Goal: Go to known website: Access a specific website the user already knows

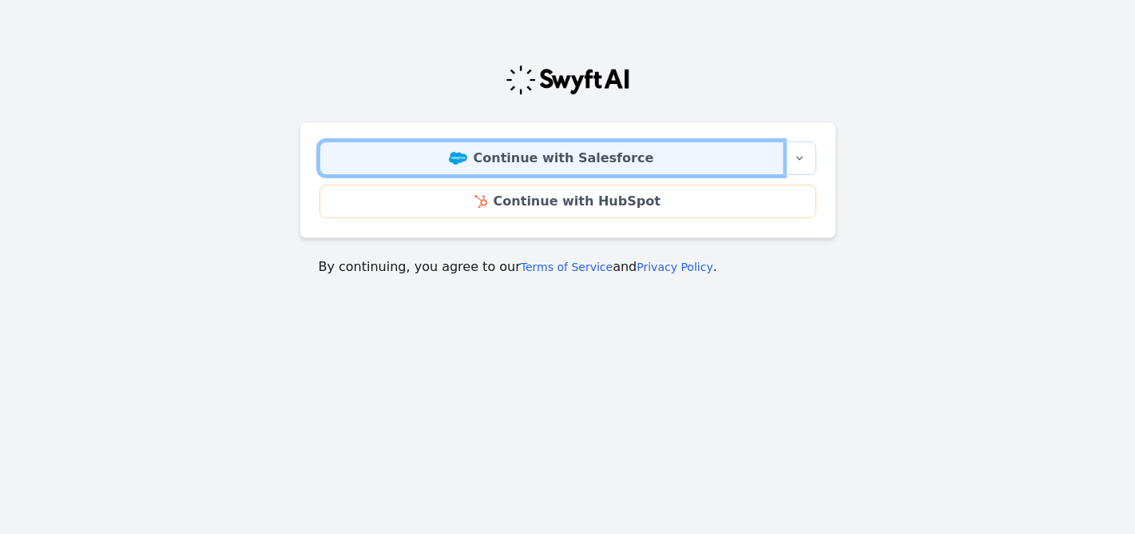
click at [577, 156] on link "Continue with Salesforce" at bounding box center [552, 158] width 464 height 34
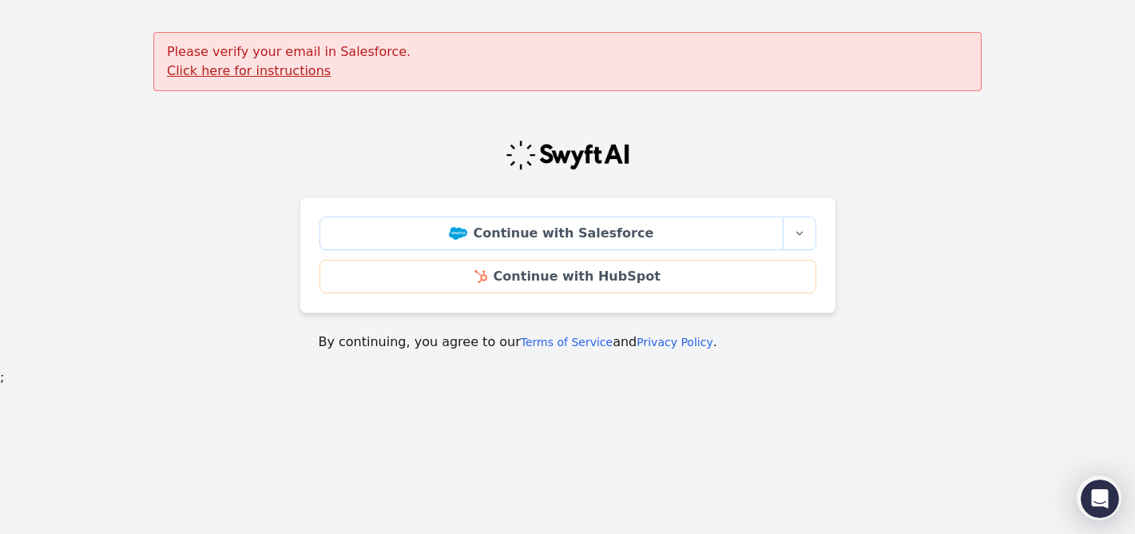
click at [300, 70] on u "Click here for instructions" at bounding box center [249, 70] width 164 height 15
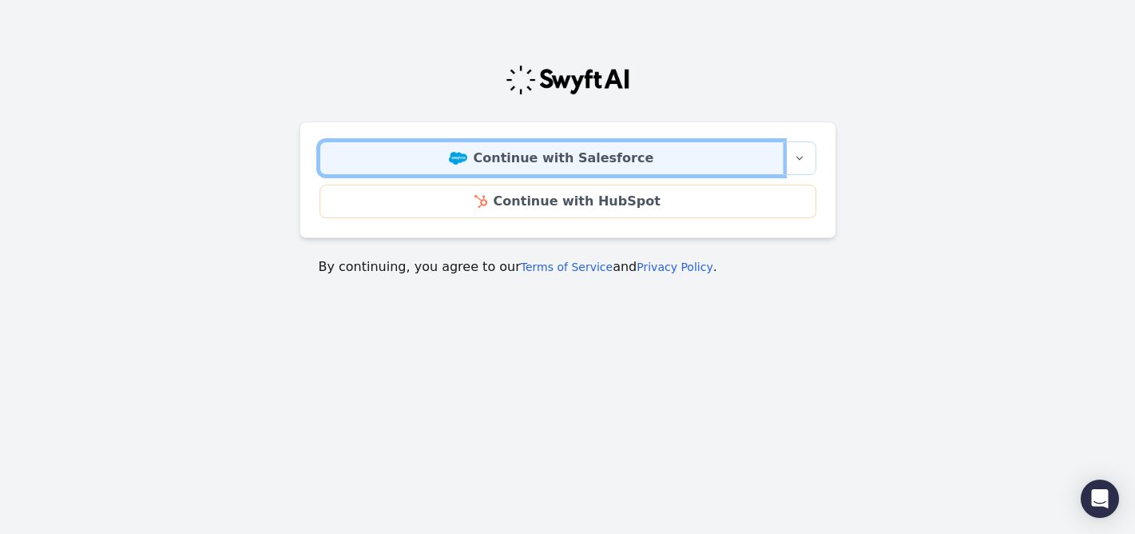
click at [467, 157] on img at bounding box center [458, 158] width 18 height 13
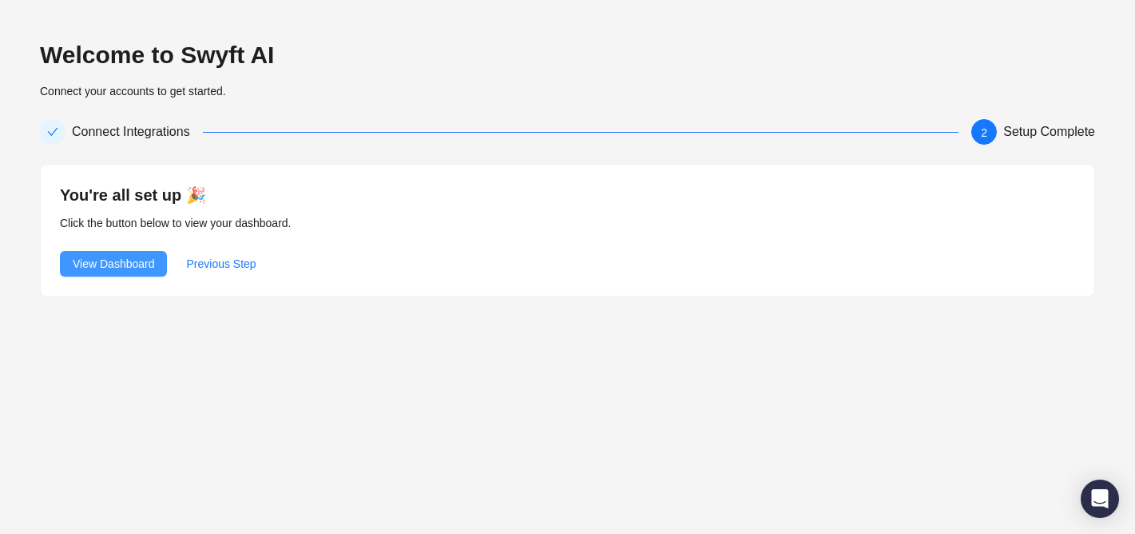
click at [119, 265] on span "View Dashboard" at bounding box center [113, 264] width 81 height 18
